Goal: Task Accomplishment & Management: Manage account settings

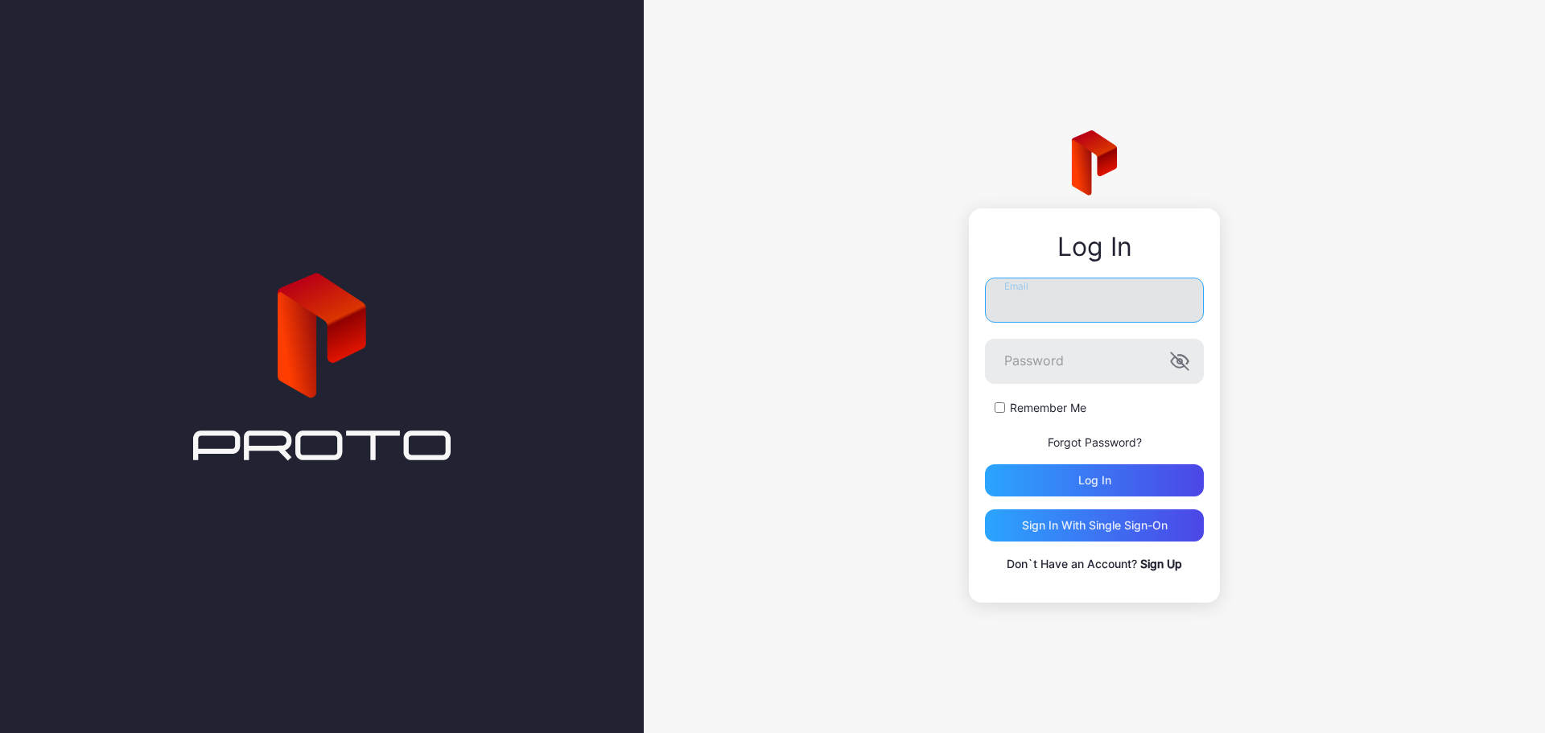
click at [1035, 294] on input "Email" at bounding box center [1094, 300] width 219 height 45
click at [0, 732] on com-1password-button at bounding box center [0, 733] width 0 height 0
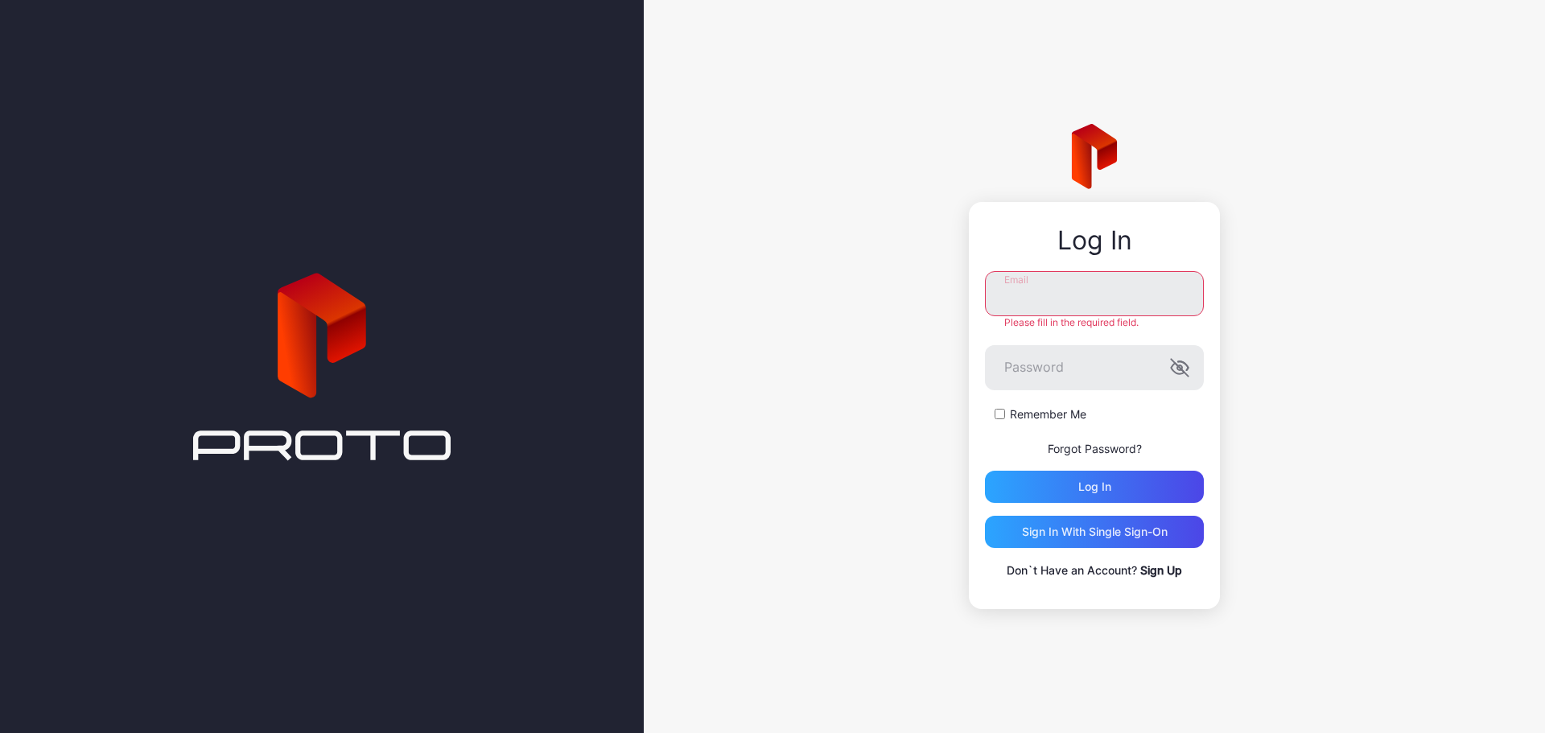
click at [0, 732] on com-1password-button at bounding box center [0, 733] width 0 height 0
click at [849, 402] on div "Log In Email Please fill in the required field. Password Remember Me Forgot Pas…" at bounding box center [1094, 366] width 901 height 733
click at [1131, 296] on input "Email" at bounding box center [1094, 293] width 219 height 45
click at [1172, 284] on input "Email" at bounding box center [1094, 293] width 219 height 45
click at [0, 732] on com-1password-button at bounding box center [0, 733] width 0 height 0
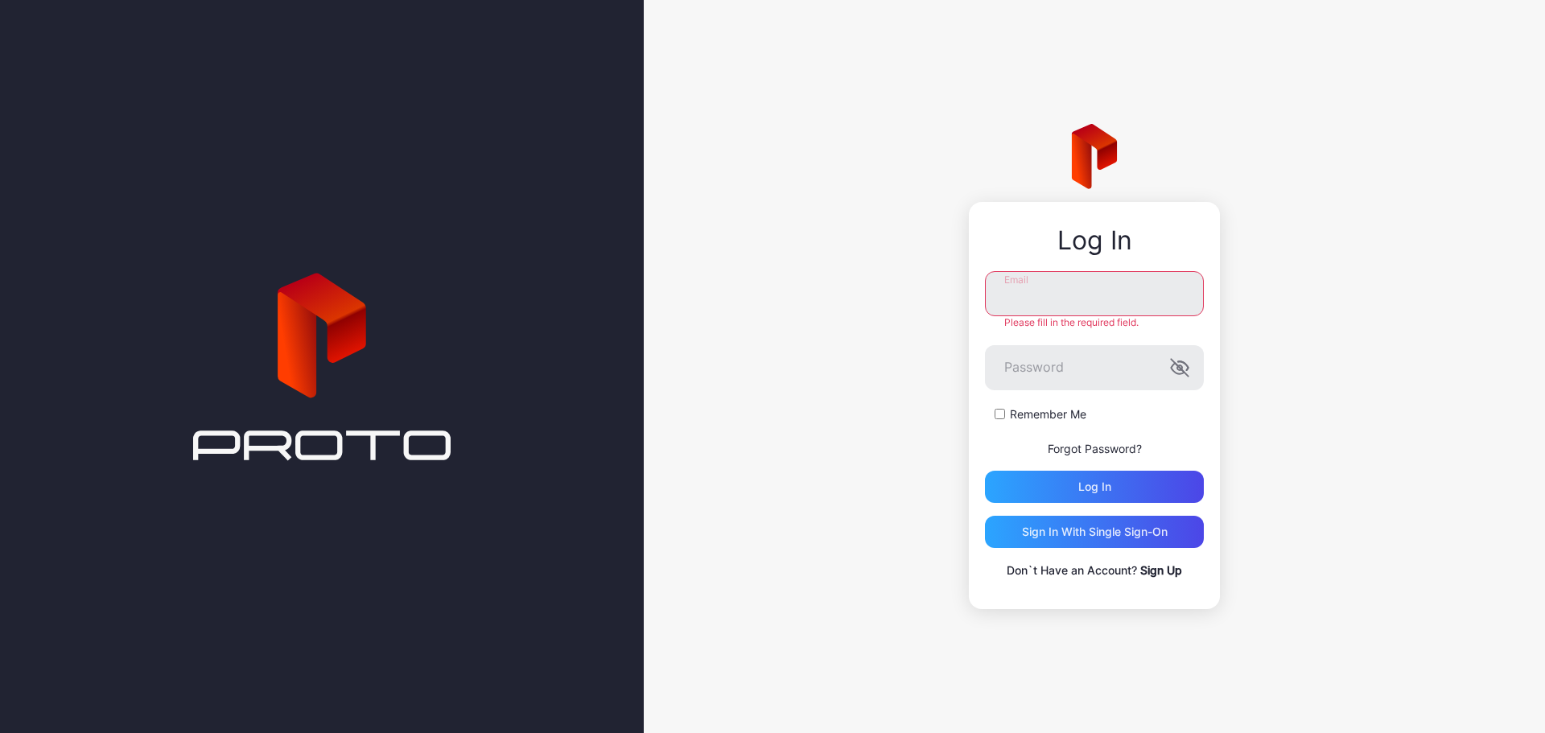
type input "**********"
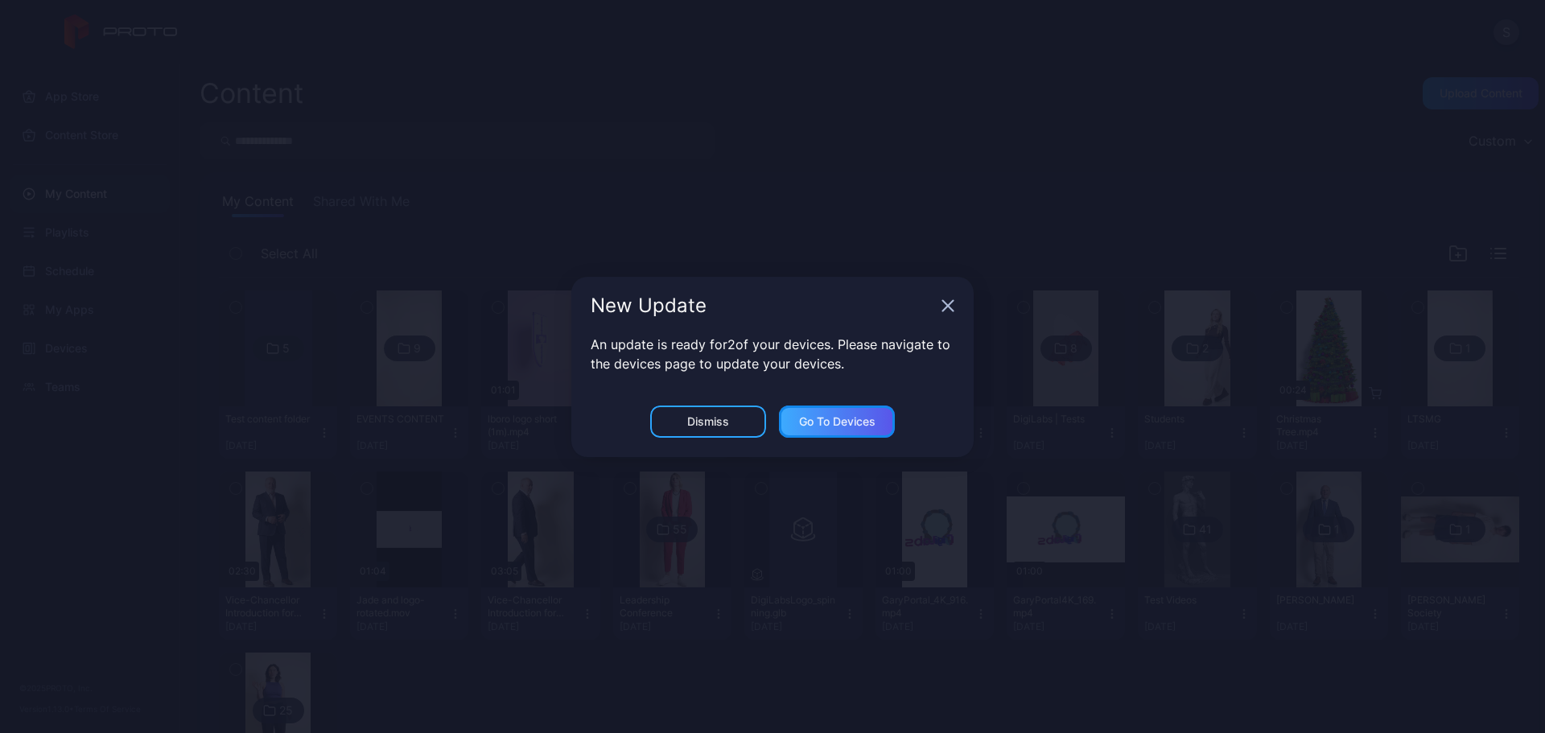
click at [849, 416] on div "Go to devices" at bounding box center [837, 421] width 76 height 13
